Goal: Navigation & Orientation: Find specific page/section

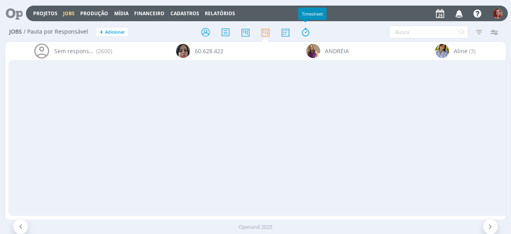
scroll to position [0, 2957]
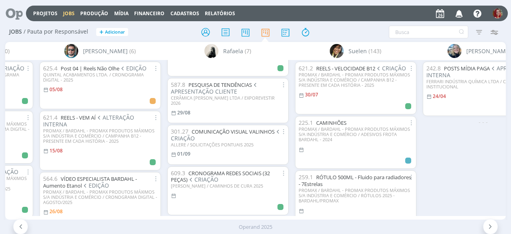
scroll to position [199, 0]
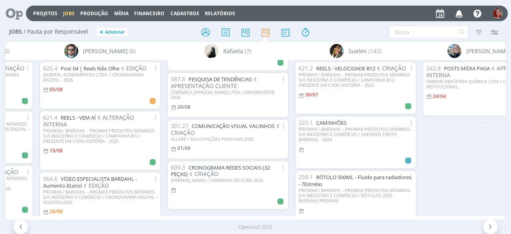
click at [406, 225] on div "Operand 2025" at bounding box center [255, 227] width 511 height 8
click at [390, 216] on div "Sem responsável (2595) 60.628.422 ANDRÉIA Aline (3) B Bruna (10) Camila Carol G…" at bounding box center [255, 130] width 501 height 177
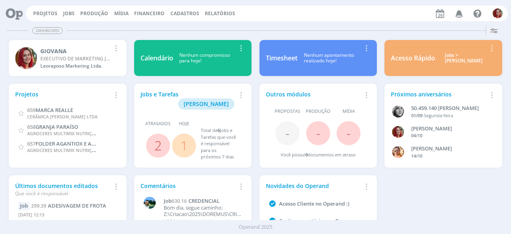
click at [443, 197] on div "Projetos Adicionar Remover Card 659 MARCA REALLE CERÂMICA [PERSON_NAME] LTDA 65…" at bounding box center [255, 171] width 501 height 183
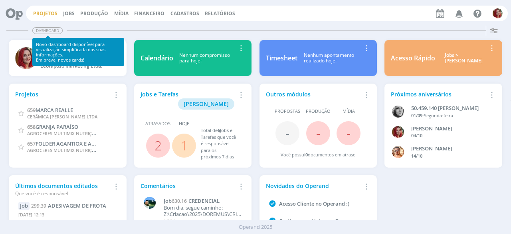
click at [48, 12] on link "Projetos" at bounding box center [45, 13] width 24 height 7
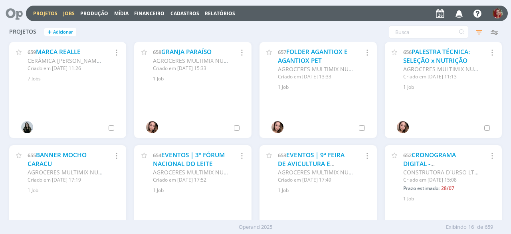
click at [63, 12] on link "Jobs" at bounding box center [69, 13] width 12 height 7
